Goal: Task Accomplishment & Management: Manage account settings

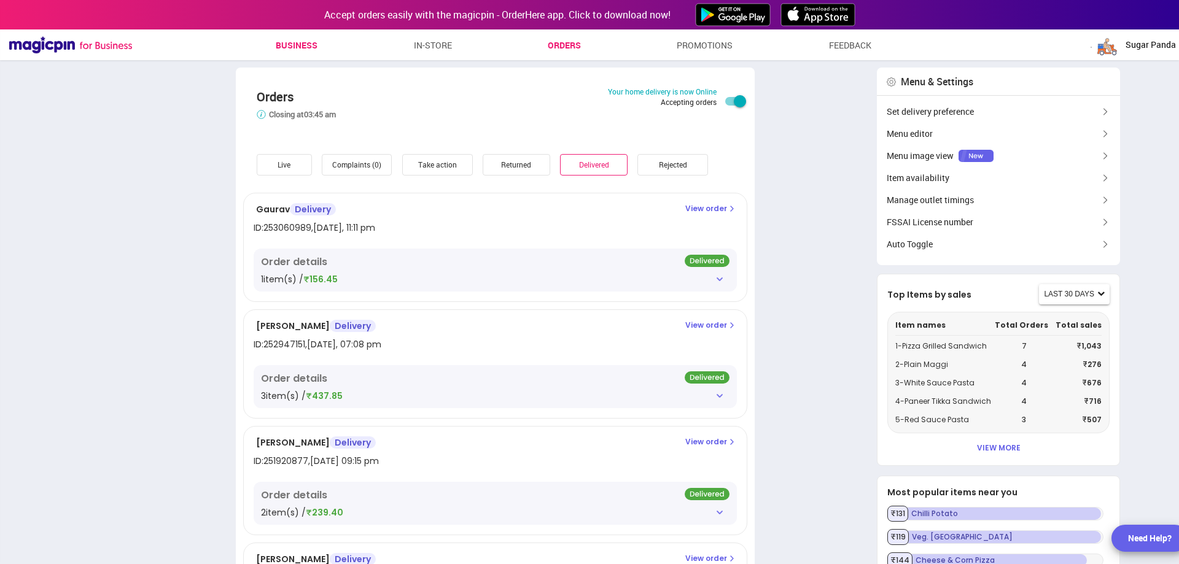
click at [305, 39] on link "Business" at bounding box center [297, 45] width 42 height 22
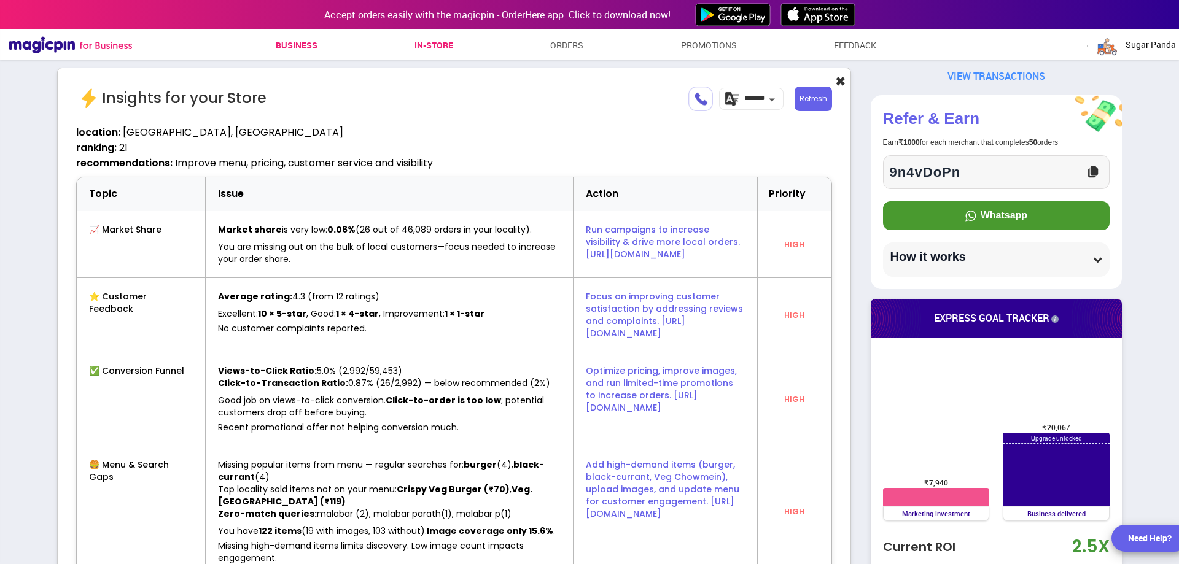
click at [415, 37] on link "In-store" at bounding box center [434, 45] width 39 height 22
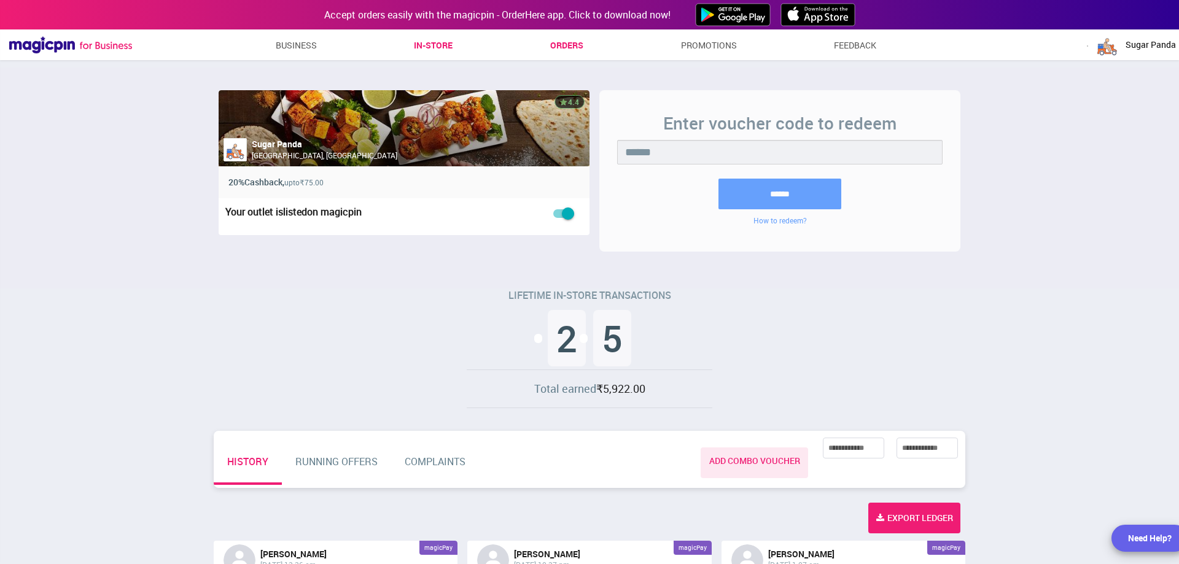
click at [566, 50] on link "Orders" at bounding box center [566, 45] width 33 height 22
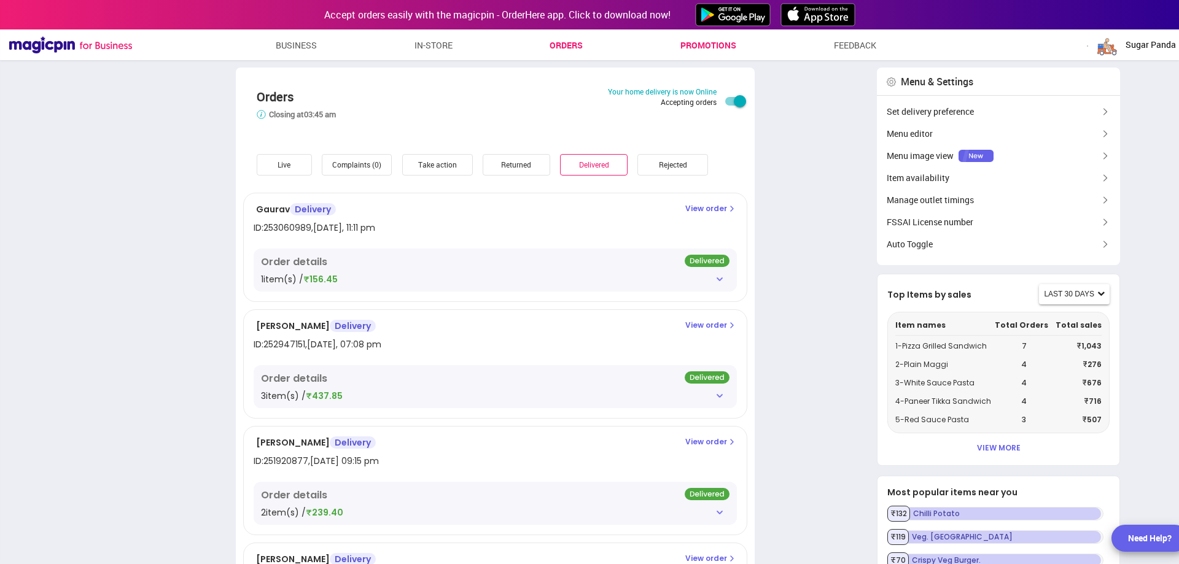
click at [711, 42] on link "Promotions" at bounding box center [709, 45] width 56 height 22
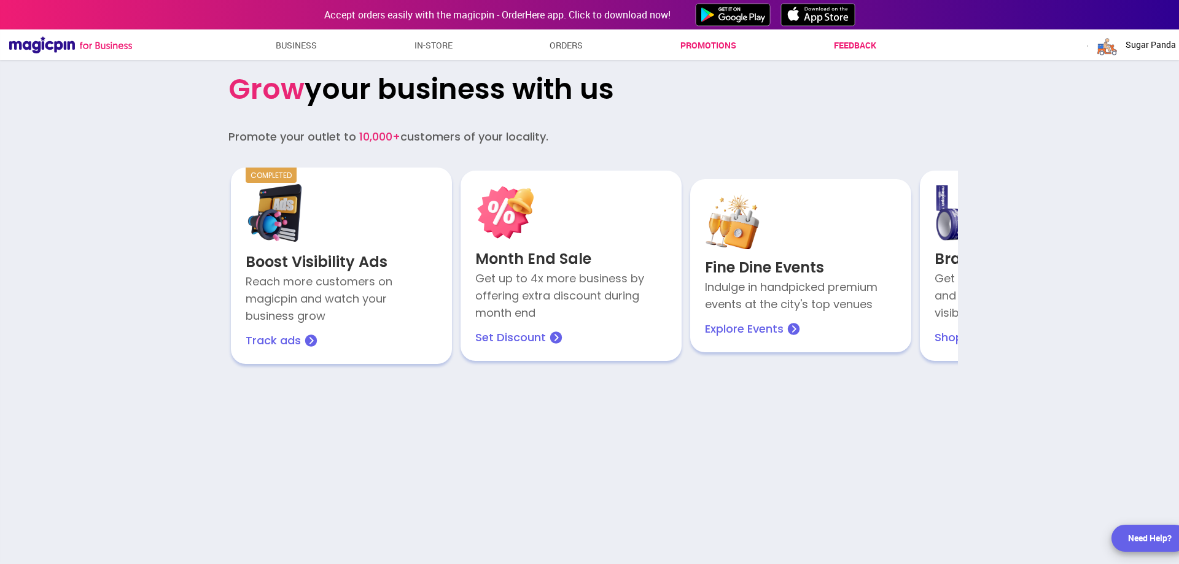
click at [850, 42] on link "Feedback" at bounding box center [855, 45] width 42 height 22
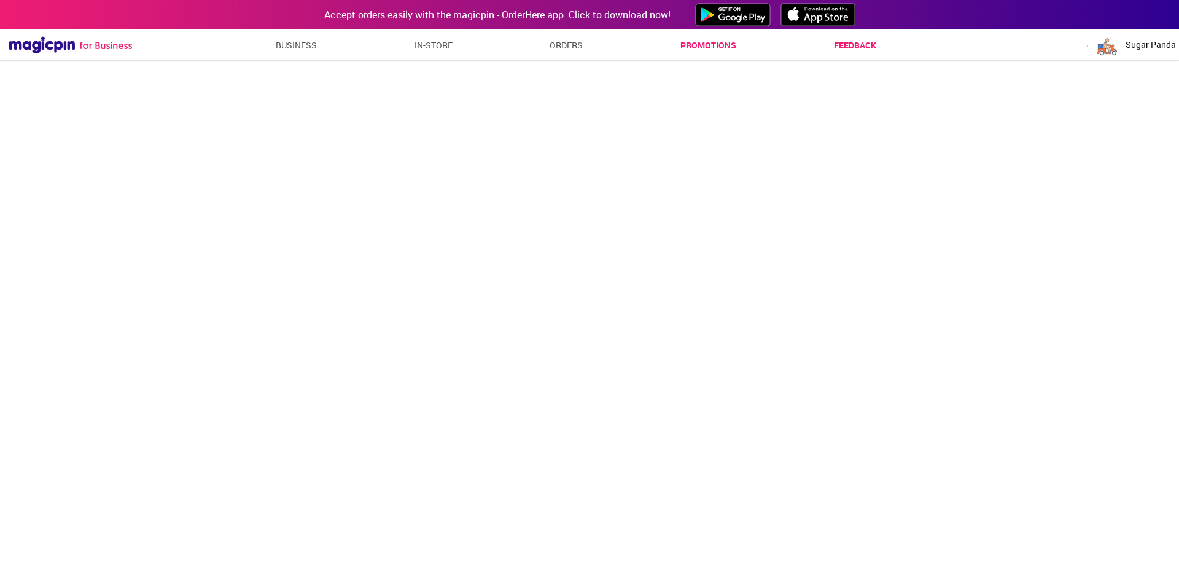
click at [701, 41] on link "Promotions" at bounding box center [709, 45] width 56 height 22
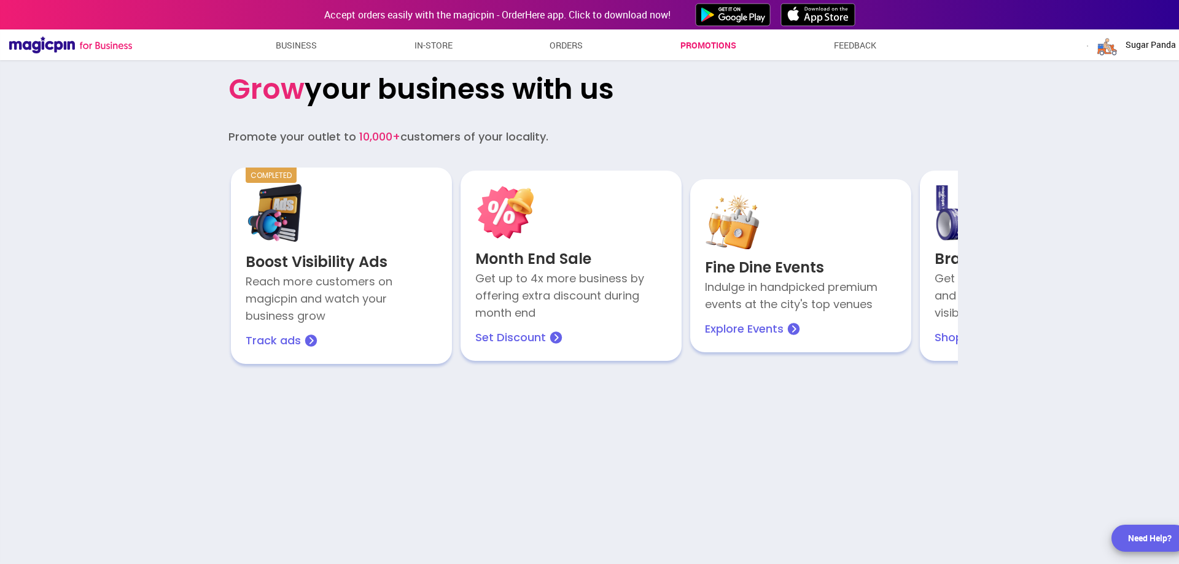
drag, startPoint x: 827, startPoint y: 182, endPoint x: 723, endPoint y: 128, distance: 117.6
click at [723, 128] on div "Grow your business with us Promote your outlet to 10,000+ customers of your loc…" at bounding box center [589, 219] width 737 height 319
click at [723, 130] on div "Promote your outlet to 10,000+ customers of your locality." at bounding box center [589, 136] width 722 height 17
click at [282, 39] on link "Business" at bounding box center [297, 45] width 42 height 22
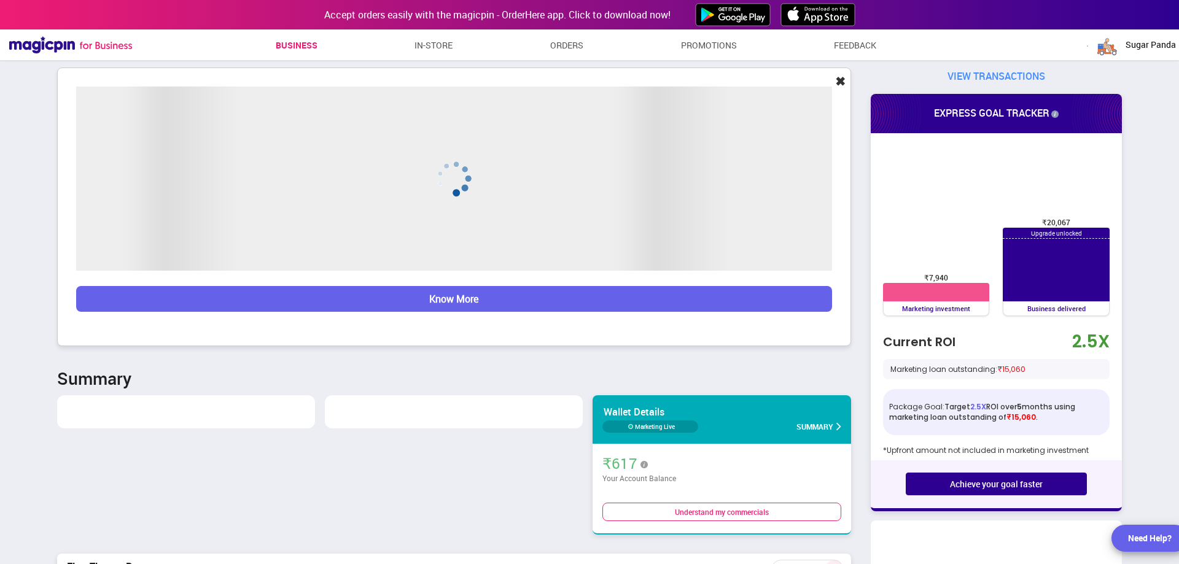
scroll to position [611110, 613368]
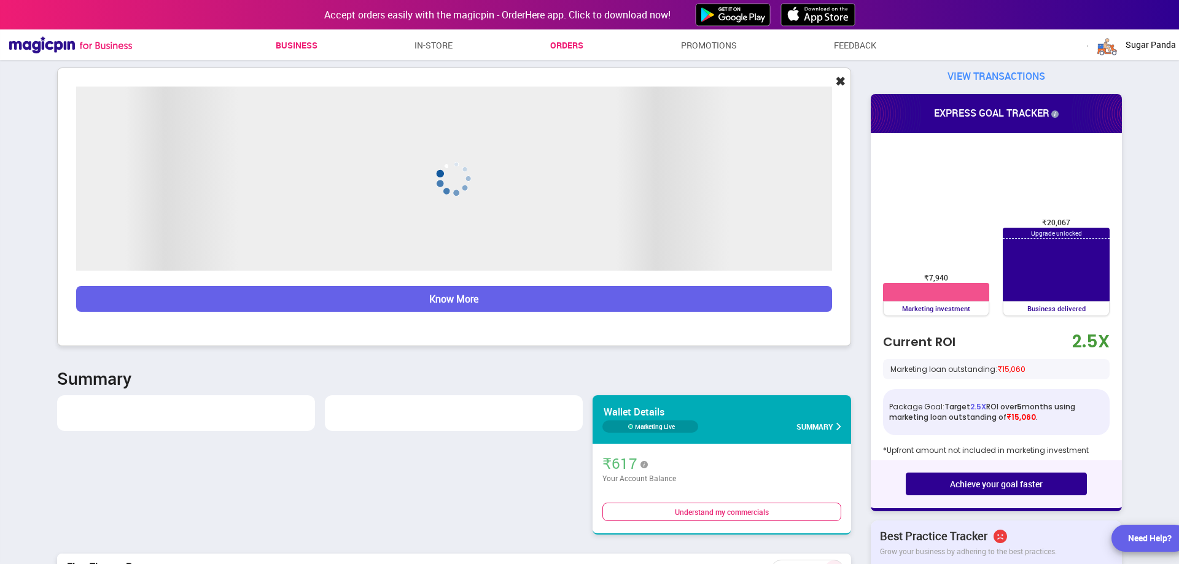
click at [553, 42] on link "Orders" at bounding box center [566, 45] width 33 height 22
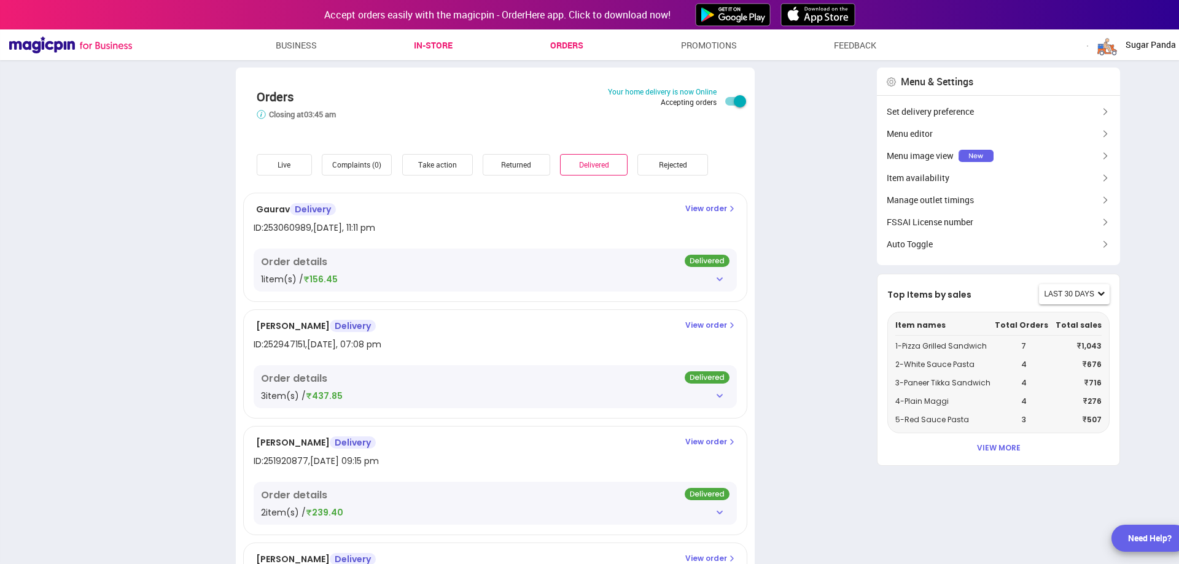
click at [447, 47] on link "In-store" at bounding box center [433, 45] width 39 height 22
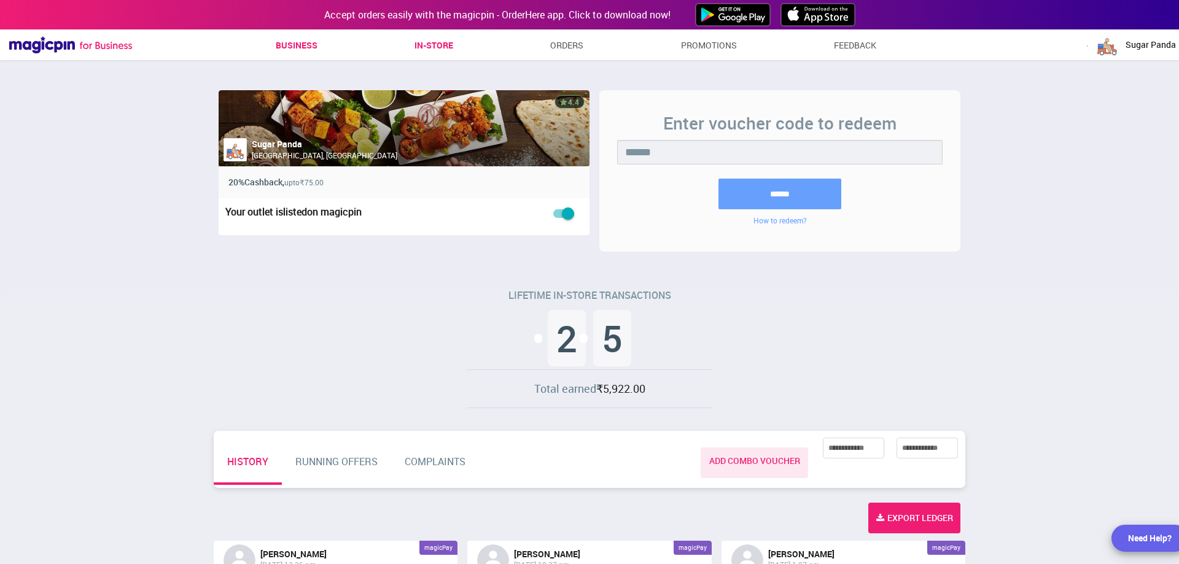
click at [302, 43] on link "Business" at bounding box center [297, 45] width 42 height 22
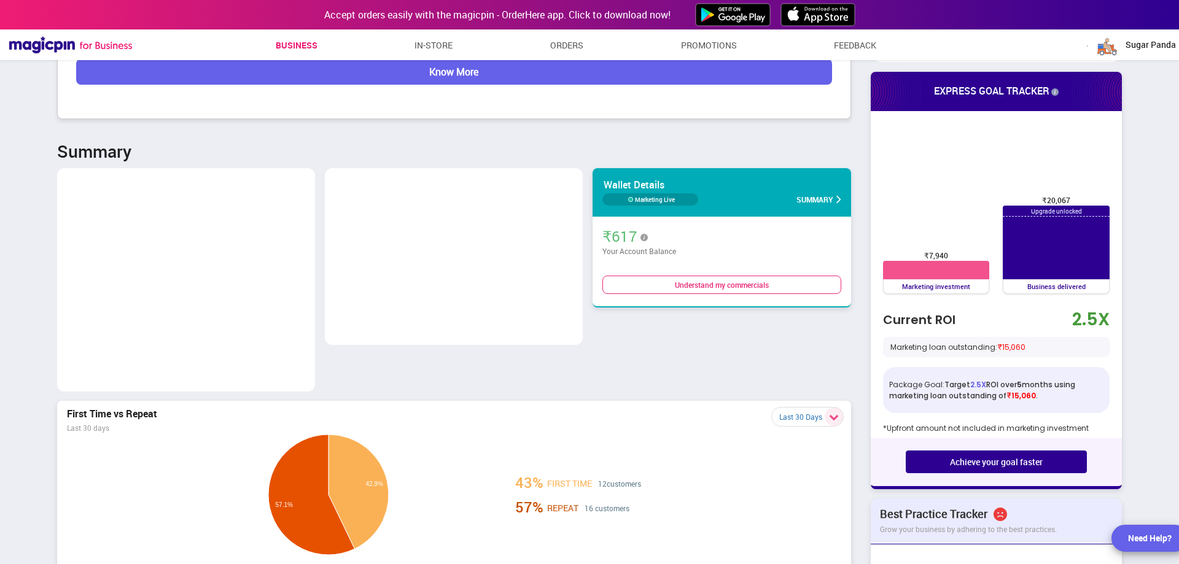
scroll to position [384, 0]
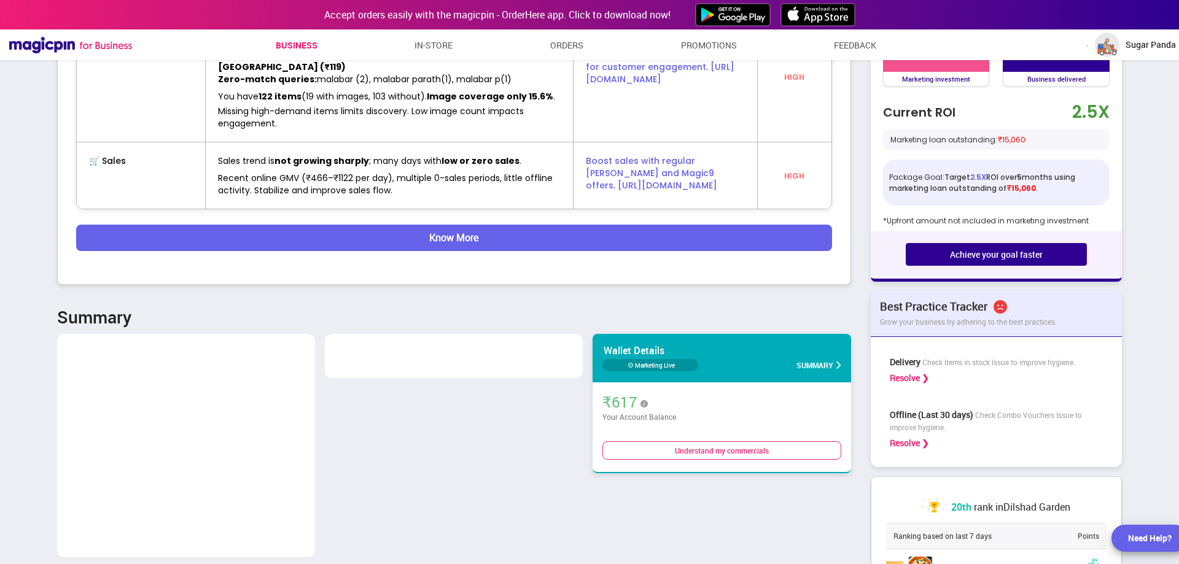
click at [1114, 44] on img "button" at bounding box center [1107, 45] width 25 height 25
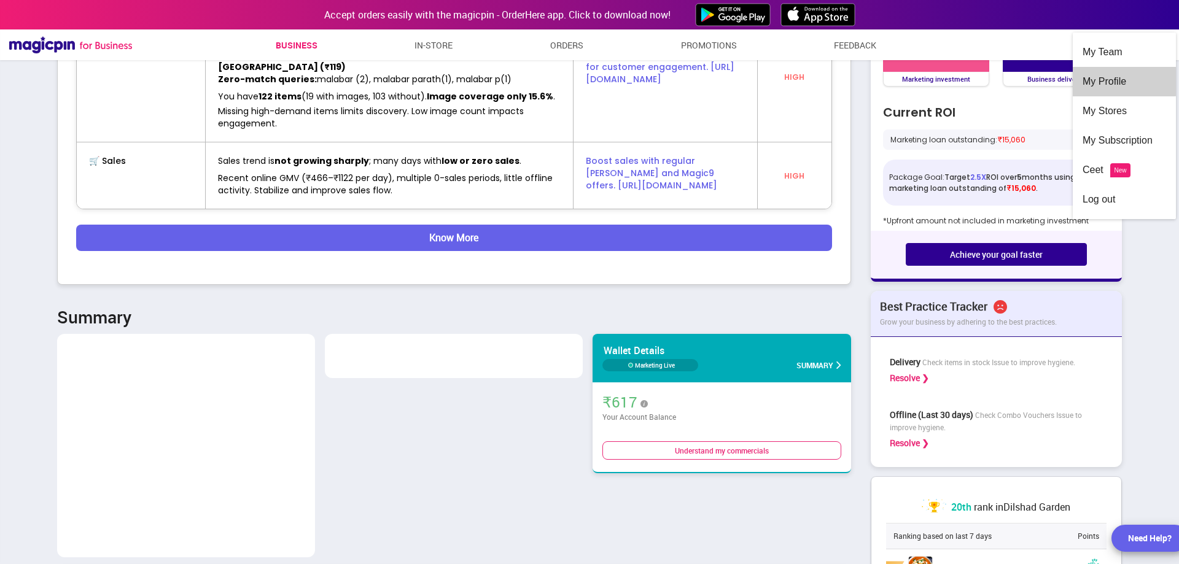
click at [1104, 81] on div "My Profile" at bounding box center [1125, 81] width 84 height 29
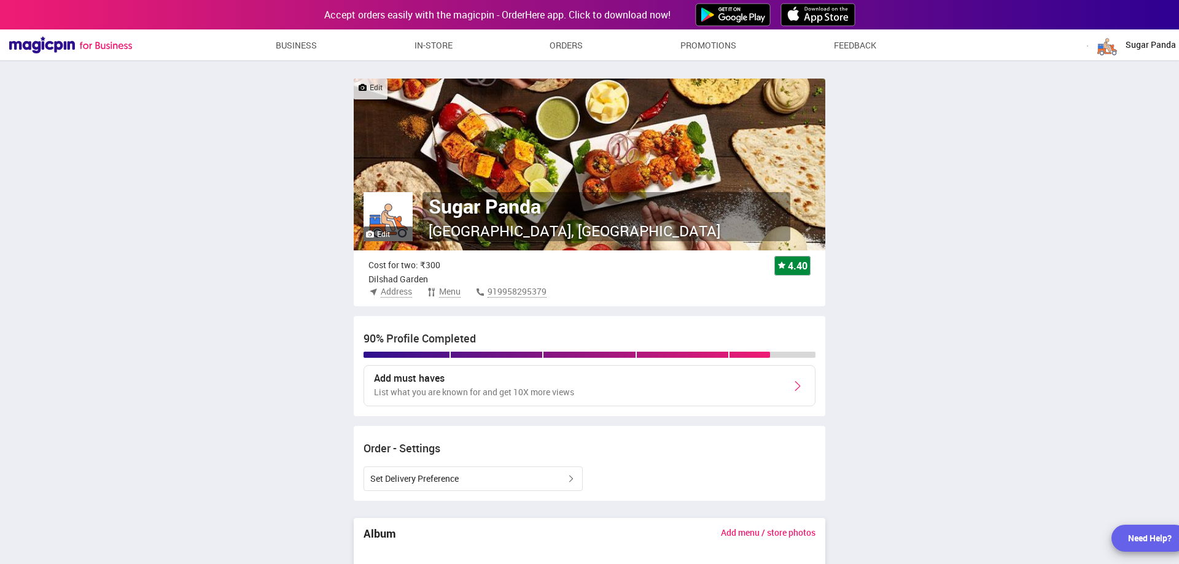
click at [379, 235] on label "Edit" at bounding box center [378, 234] width 24 height 10
click at [0, 0] on input "Edit" at bounding box center [0, 0] width 0 height 0
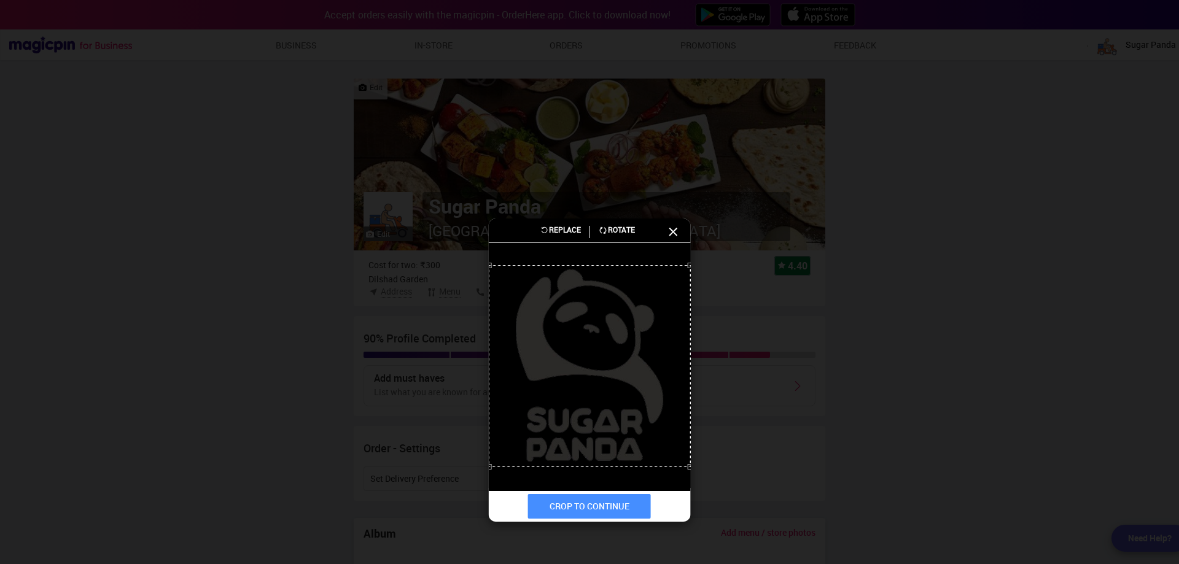
click at [572, 437] on div at bounding box center [590, 366] width 202 height 202
click at [589, 510] on button "CROP TO CONTINUE" at bounding box center [589, 506] width 123 height 25
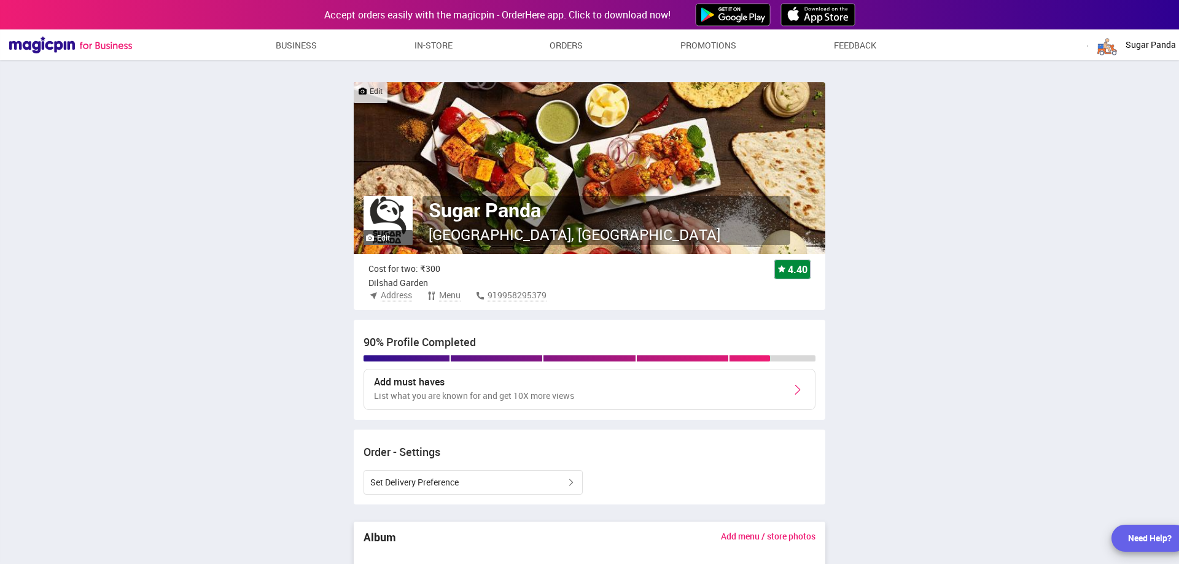
click at [370, 87] on label "Edit" at bounding box center [371, 91] width 24 height 10
click at [0, 0] on input "Edit" at bounding box center [0, 0] width 0 height 0
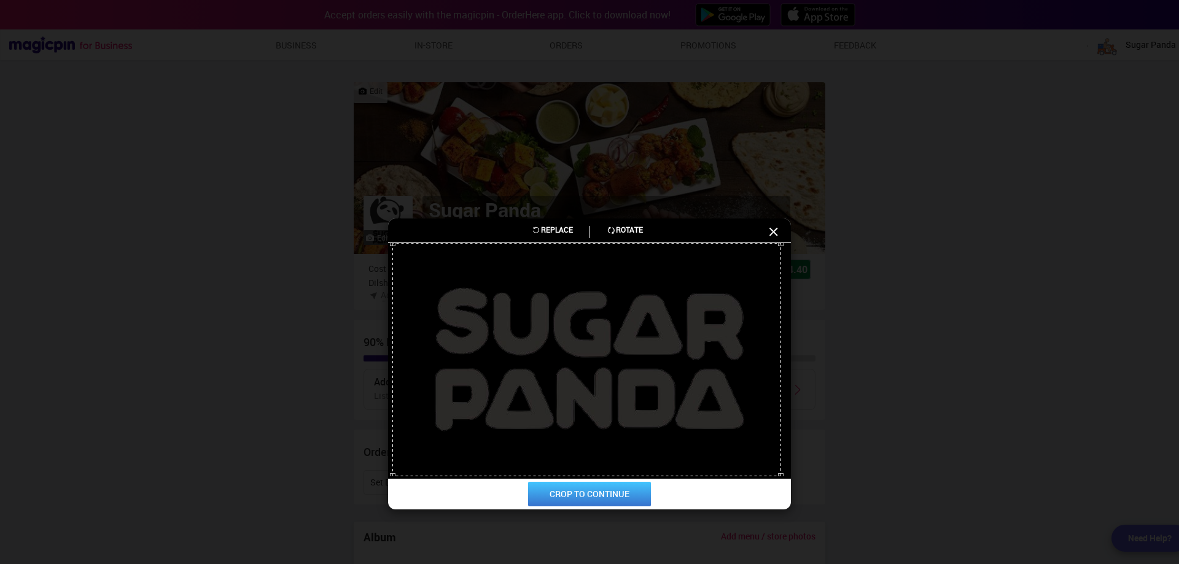
click at [577, 493] on button "CROP TO CONTINUE" at bounding box center [589, 494] width 123 height 25
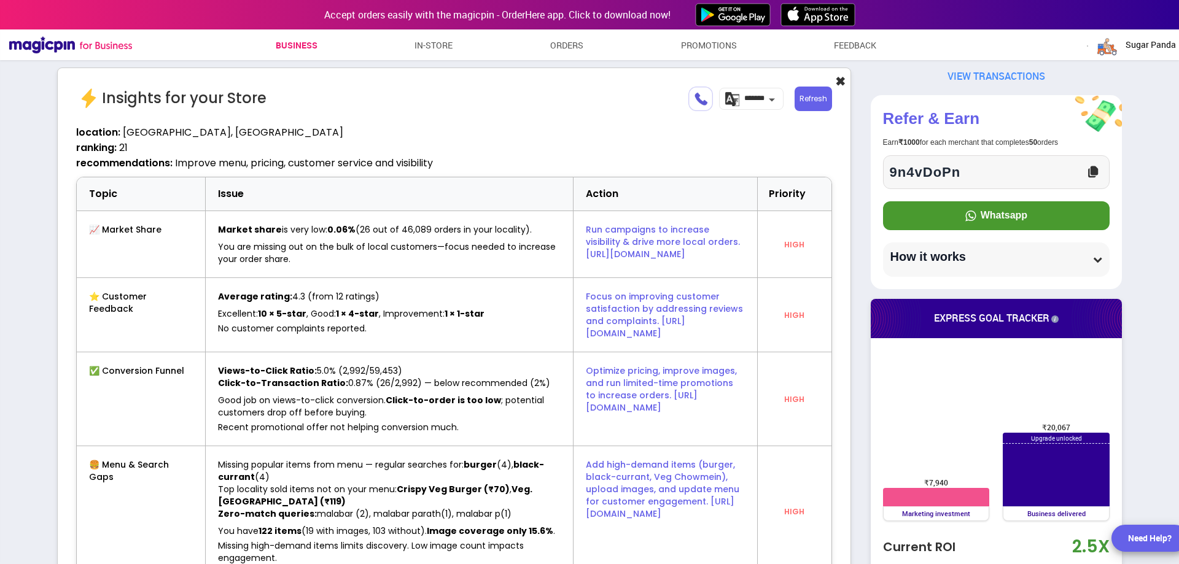
scroll to position [3450, 814]
click at [1100, 44] on img "button" at bounding box center [1107, 45] width 25 height 25
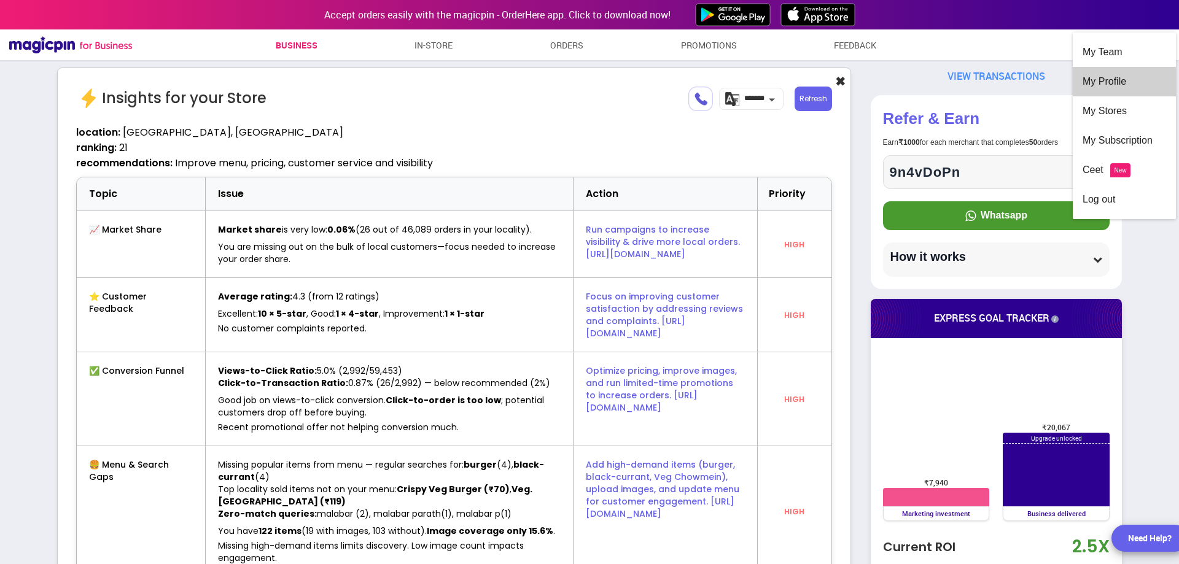
click at [1113, 75] on div "My Profile" at bounding box center [1125, 81] width 84 height 29
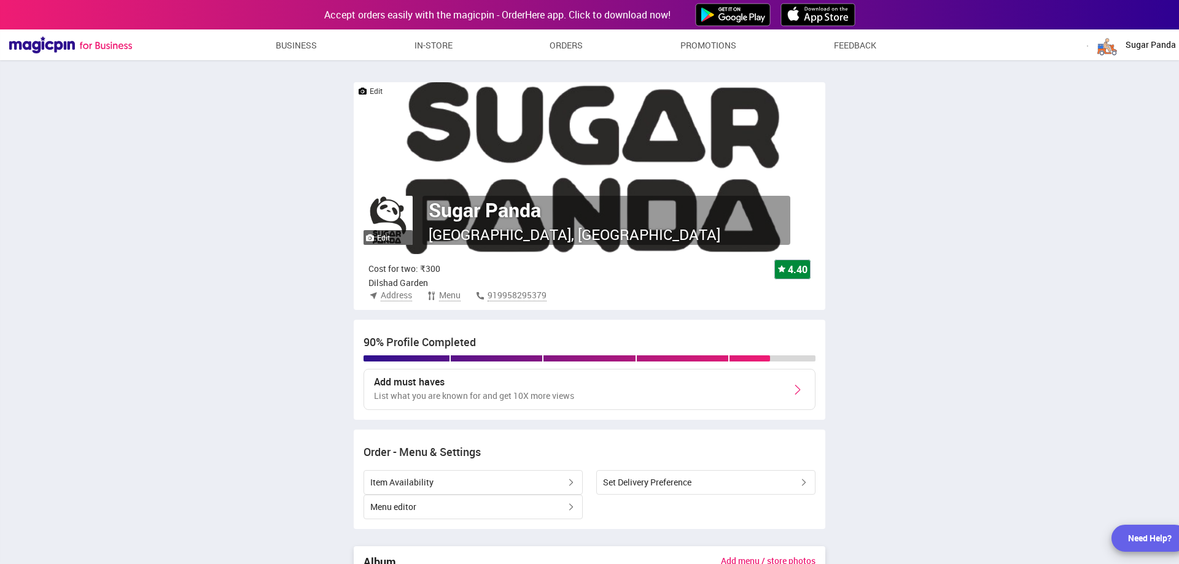
click at [372, 90] on label "Edit" at bounding box center [371, 91] width 24 height 10
click at [0, 0] on input "Edit" at bounding box center [0, 0] width 0 height 0
drag, startPoint x: 593, startPoint y: 130, endPoint x: 759, endPoint y: 160, distance: 169.1
click at [759, 160] on img at bounding box center [590, 168] width 472 height 172
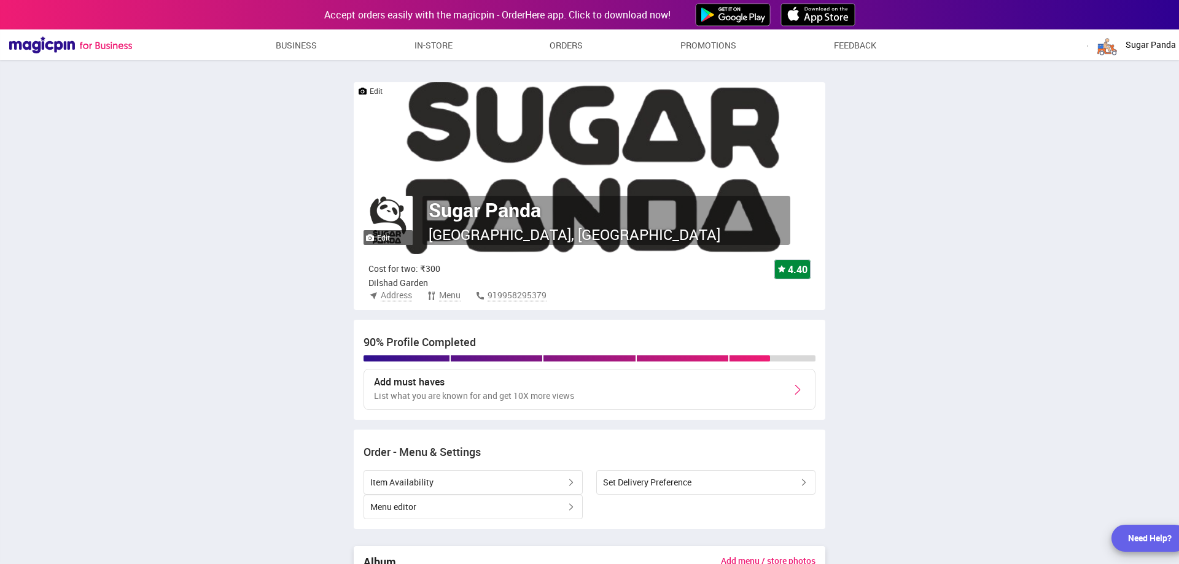
click at [606, 147] on img at bounding box center [590, 168] width 472 height 172
click at [383, 200] on img at bounding box center [388, 220] width 49 height 49
click at [370, 88] on label "Edit" at bounding box center [371, 91] width 24 height 10
click at [0, 0] on input "Edit" at bounding box center [0, 0] width 0 height 0
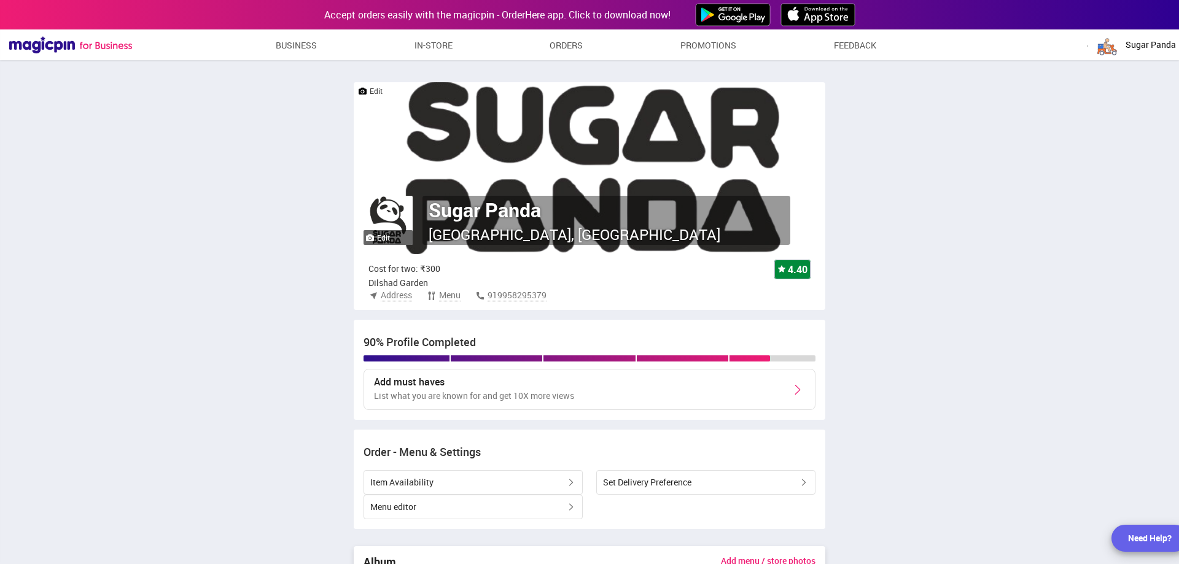
click at [365, 93] on link at bounding box center [363, 91] width 8 height 7
click at [0, 0] on input "Edit" at bounding box center [0, 0] width 0 height 0
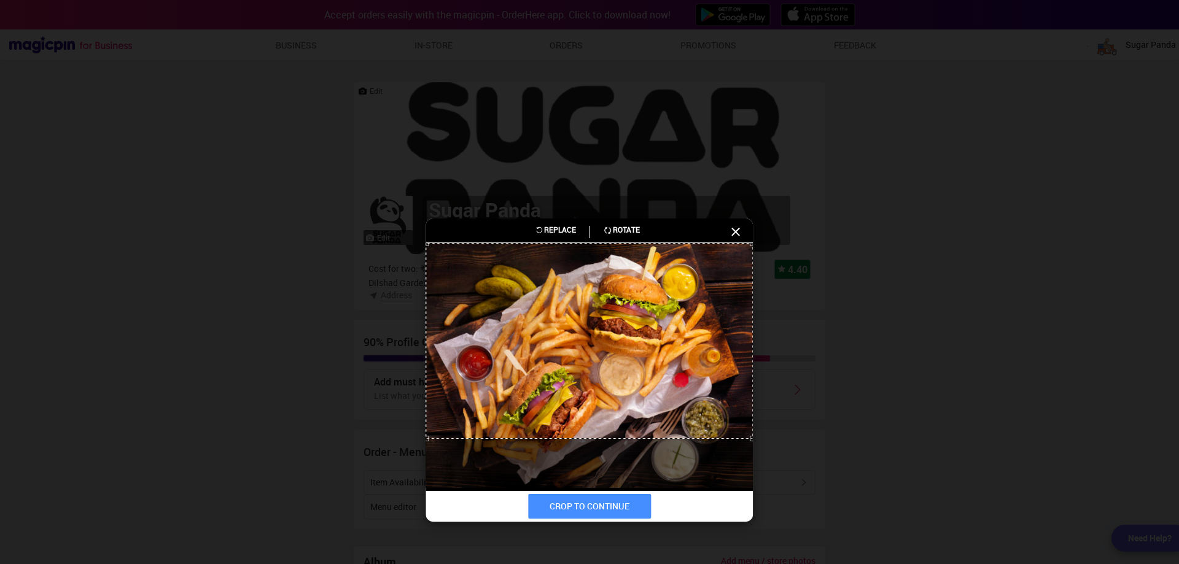
drag, startPoint x: 615, startPoint y: 384, endPoint x: 606, endPoint y: 334, distance: 51.7
click at [606, 334] on div at bounding box center [589, 341] width 327 height 197
drag, startPoint x: 591, startPoint y: 360, endPoint x: 581, endPoint y: 305, distance: 55.7
click at [582, 309] on div at bounding box center [589, 341] width 327 height 197
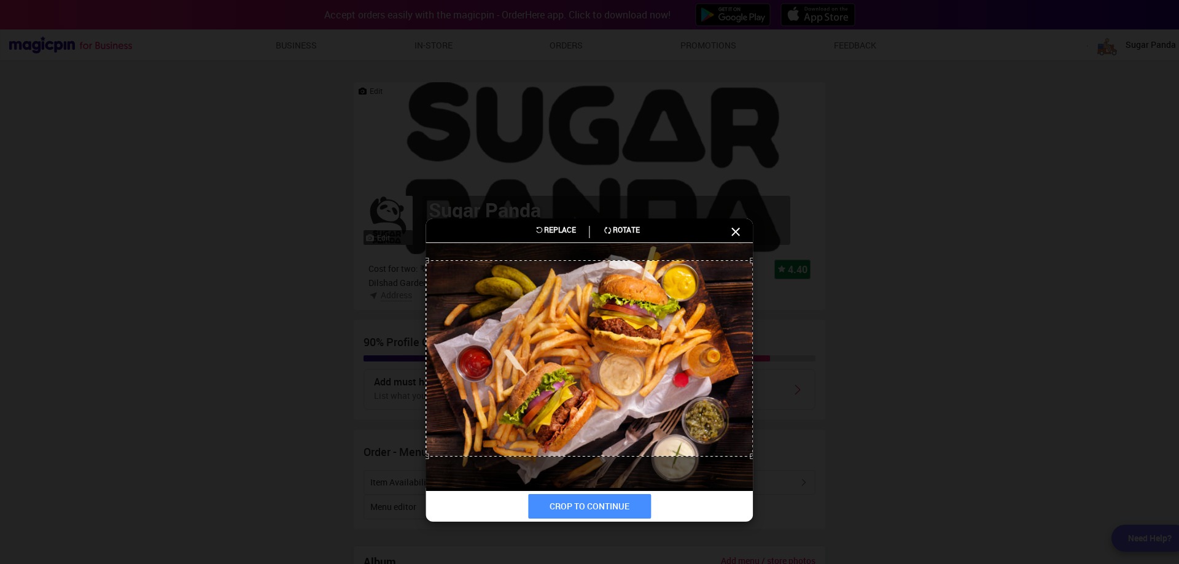
drag, startPoint x: 581, startPoint y: 305, endPoint x: 582, endPoint y: 323, distance: 17.9
click at [582, 323] on div at bounding box center [589, 358] width 327 height 197
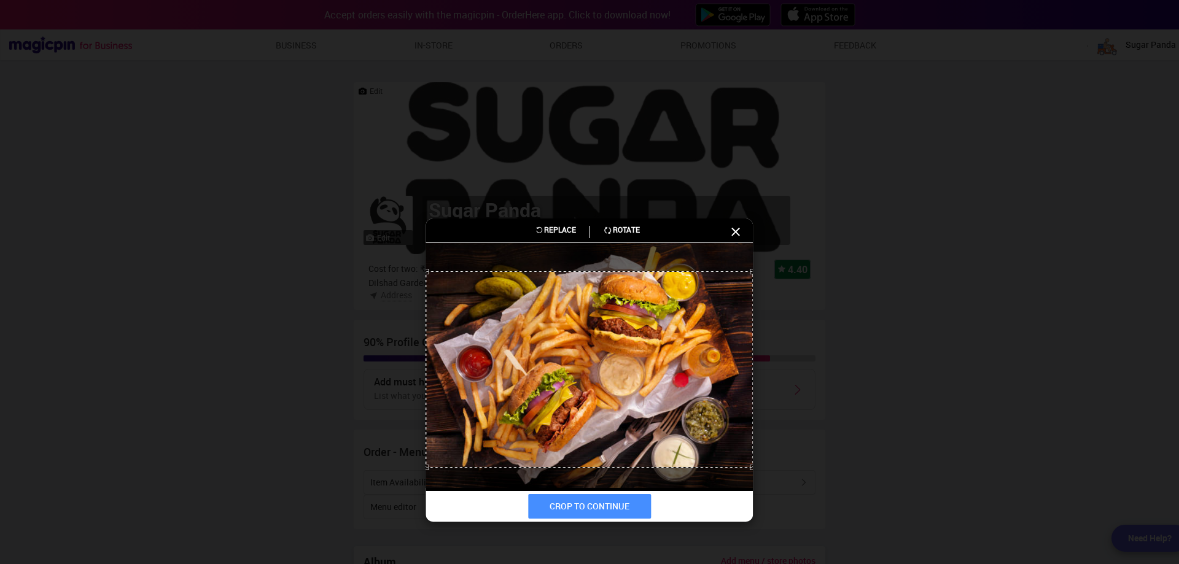
drag, startPoint x: 583, startPoint y: 316, endPoint x: 581, endPoint y: 327, distance: 11.3
click at [581, 327] on div at bounding box center [589, 369] width 327 height 197
click at [633, 501] on button "CROP TO CONTINUE" at bounding box center [589, 506] width 123 height 25
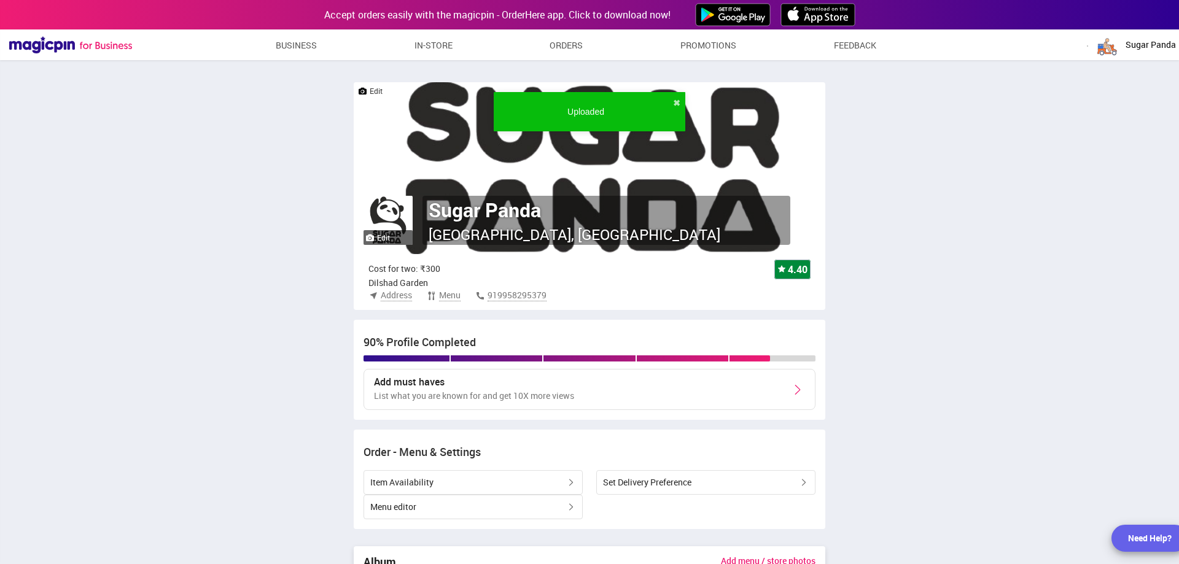
click at [621, 507] on div "Item Availability Set Delivery Preference Menu editor" at bounding box center [590, 494] width 452 height 49
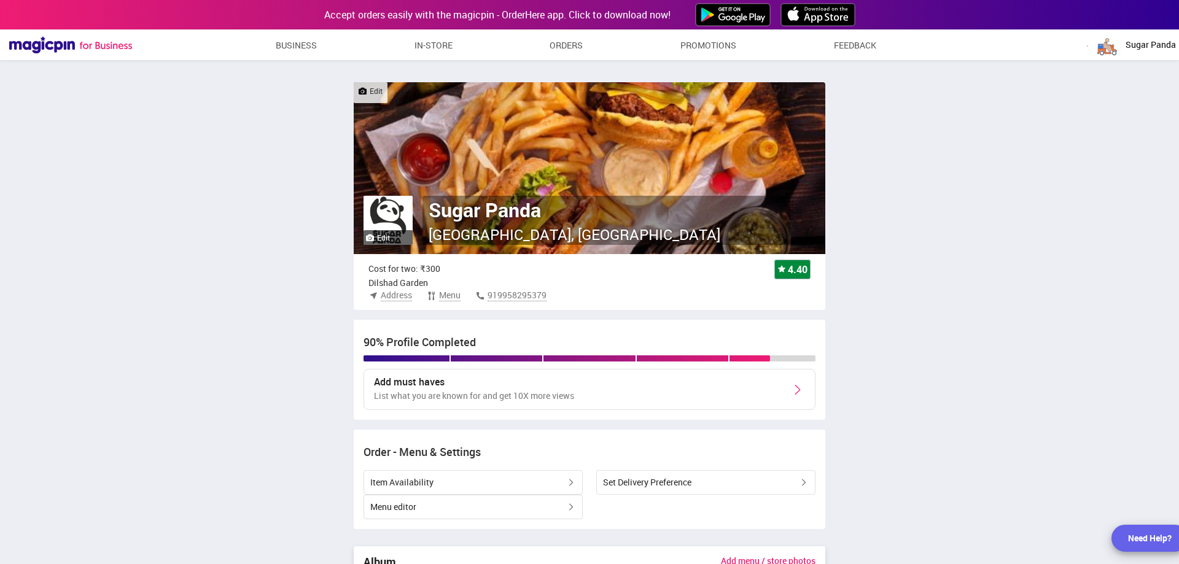
click at [649, 135] on img at bounding box center [590, 168] width 472 height 172
drag, startPoint x: 649, startPoint y: 135, endPoint x: 614, endPoint y: 128, distance: 35.8
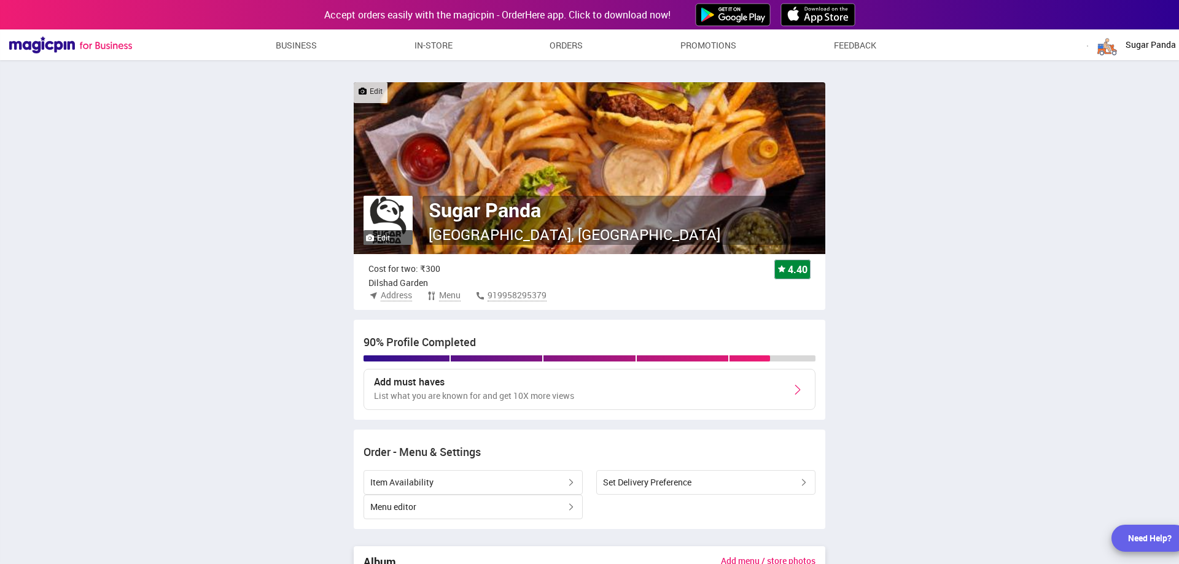
click at [614, 128] on img at bounding box center [590, 168] width 472 height 172
click at [366, 92] on link at bounding box center [363, 91] width 8 height 7
click at [0, 0] on input "Edit" at bounding box center [0, 0] width 0 height 0
click at [377, 91] on label "Edit" at bounding box center [371, 91] width 24 height 10
click at [0, 0] on input "Edit" at bounding box center [0, 0] width 0 height 0
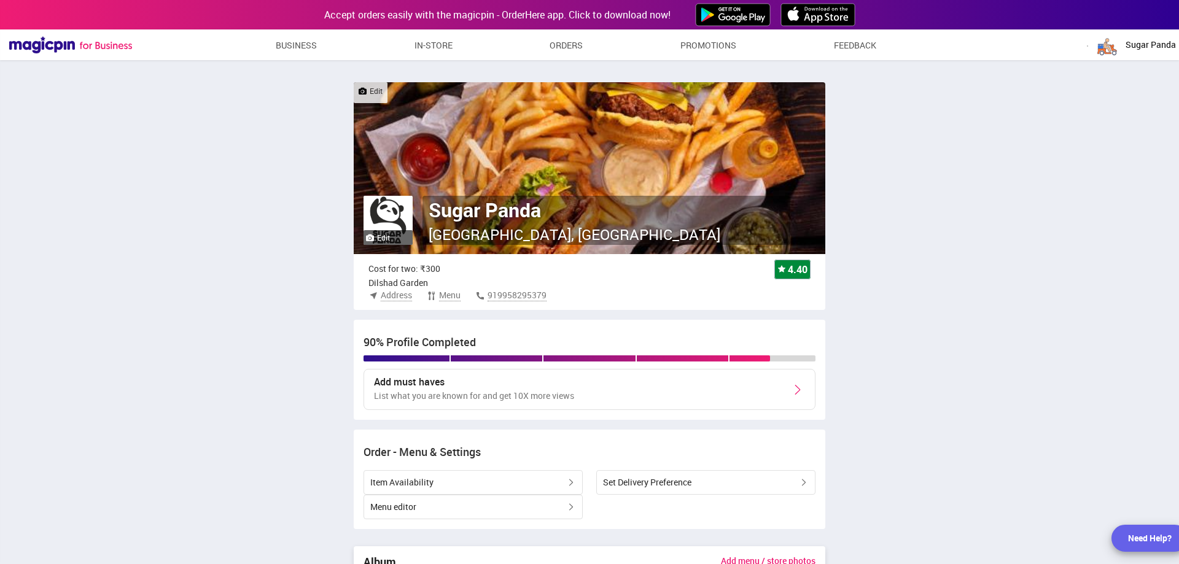
click at [526, 162] on img at bounding box center [590, 168] width 472 height 172
